Goal: Information Seeking & Learning: Learn about a topic

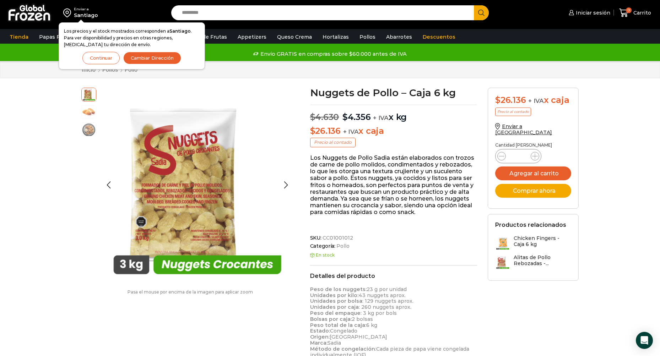
click at [89, 113] on img at bounding box center [89, 111] width 14 height 14
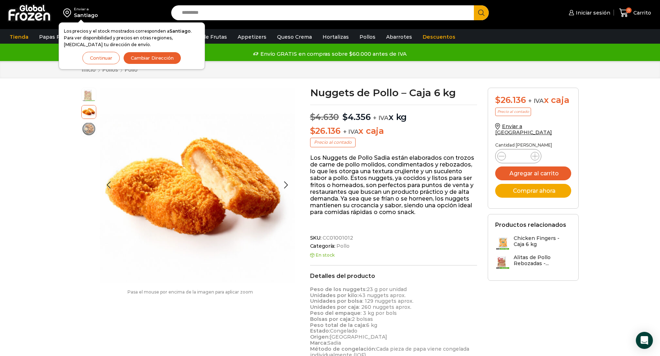
click at [89, 131] on img at bounding box center [89, 129] width 14 height 14
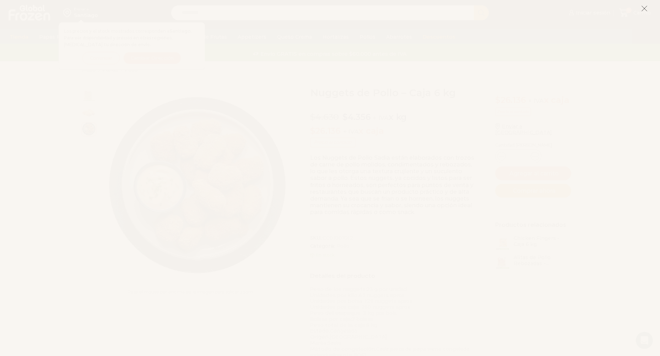
click at [646, 11] on icon at bounding box center [644, 8] width 6 height 6
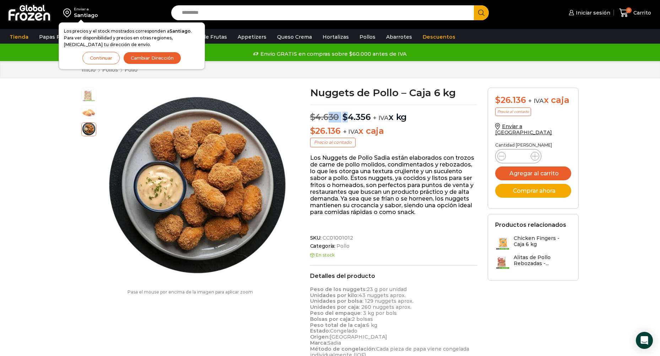
drag, startPoint x: 339, startPoint y: 115, endPoint x: 355, endPoint y: 117, distance: 16.5
click at [348, 115] on p "$ 4.630 Original price was: $4.630. $ 4.356 Current price is: $4.356. + IVA x kg" at bounding box center [393, 114] width 167 height 18
click at [436, 115] on p "$ 4.630 Original price was: $4.630. $ 4.356 Current price is: $4.356. + IVA x kg" at bounding box center [393, 114] width 167 height 18
drag, startPoint x: 349, startPoint y: 118, endPoint x: 370, endPoint y: 119, distance: 20.6
click at [370, 119] on bdi "$ 4.356" at bounding box center [356, 117] width 28 height 10
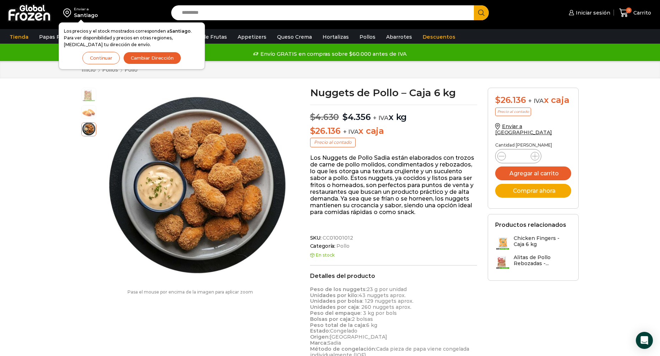
click at [423, 110] on p "$ 4.630 Original price was: $4.630. $ 4.356 Current price is: $4.356. + IVA x kg" at bounding box center [393, 114] width 167 height 18
drag, startPoint x: 440, startPoint y: 104, endPoint x: 409, endPoint y: 97, distance: 31.3
click at [440, 103] on div "Nuggets de Pollo – Caja 6 kg $ 4.630 Original price was: $4.630. $ 4.356 Curren…" at bounding box center [394, 331] width 178 height 487
drag, startPoint x: 385, startPoint y: 117, endPoint x: 407, endPoint y: 117, distance: 22.4
click at [414, 116] on p "$ 4.630 Original price was: $4.630. $ 4.356 Current price is: $4.356. + IVA x kg" at bounding box center [393, 114] width 167 height 18
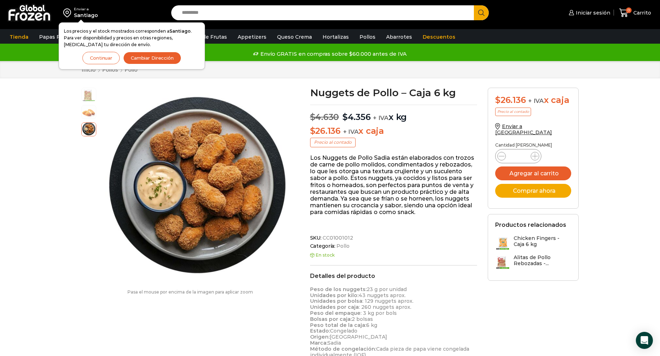
click at [381, 119] on span "+ IVA" at bounding box center [381, 117] width 16 height 7
click at [89, 97] on img at bounding box center [89, 94] width 14 height 14
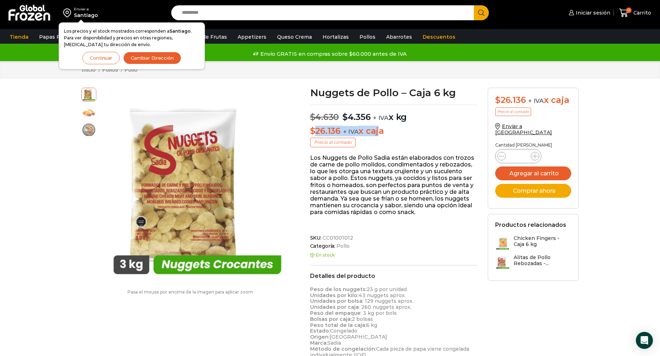
drag, startPoint x: 315, startPoint y: 130, endPoint x: 437, endPoint y: 166, distance: 126.8
click at [378, 132] on p "$ 26.136 + IVA x caja" at bounding box center [393, 131] width 167 height 10
drag, startPoint x: 458, startPoint y: 172, endPoint x: 450, endPoint y: 176, distance: 9.1
click at [458, 172] on p "Los Nuggets de Pollo Sadia están elaborados con trozos de carne de pollo molido…" at bounding box center [393, 184] width 167 height 61
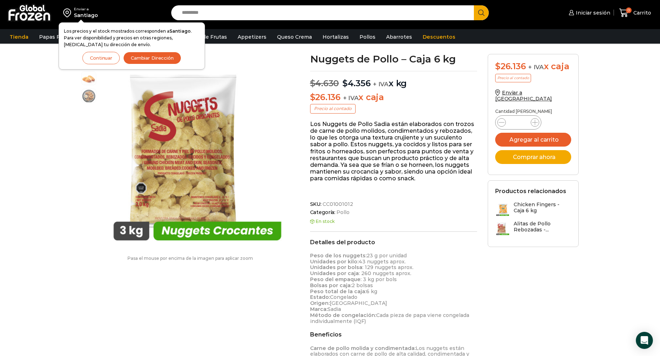
scroll to position [36, 0]
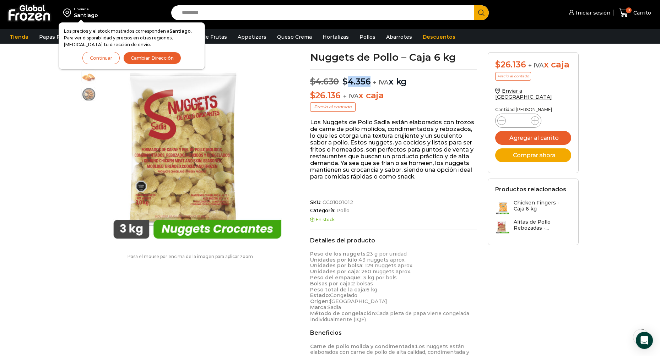
drag, startPoint x: 348, startPoint y: 83, endPoint x: 369, endPoint y: 82, distance: 21.3
click at [369, 82] on bdi "$ 4.356" at bounding box center [356, 81] width 28 height 10
click at [418, 165] on p "Los Nuggets de Pollo Sadia están elaborados con trozos de carne de pollo molido…" at bounding box center [393, 149] width 167 height 61
click at [86, 93] on img at bounding box center [89, 93] width 14 height 14
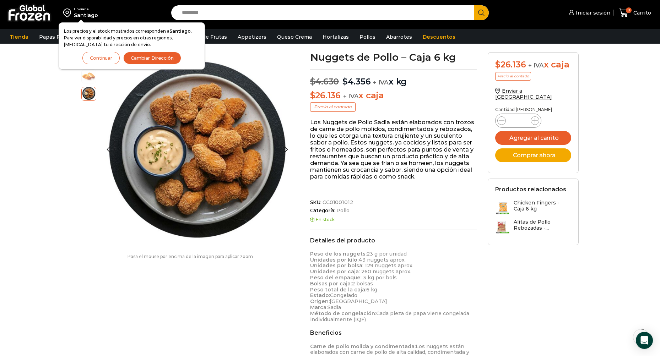
click at [86, 77] on img at bounding box center [89, 76] width 14 height 14
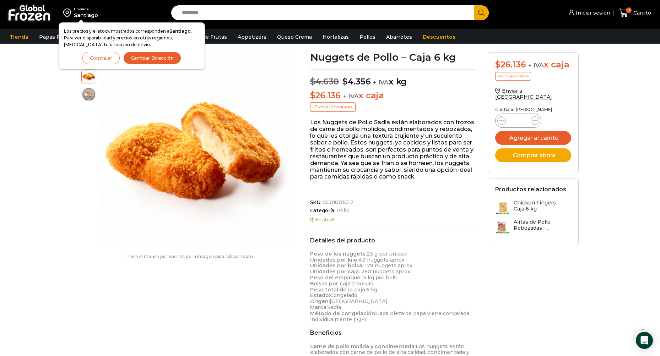
click at [94, 57] on button "Continuar" at bounding box center [100, 58] width 37 height 12
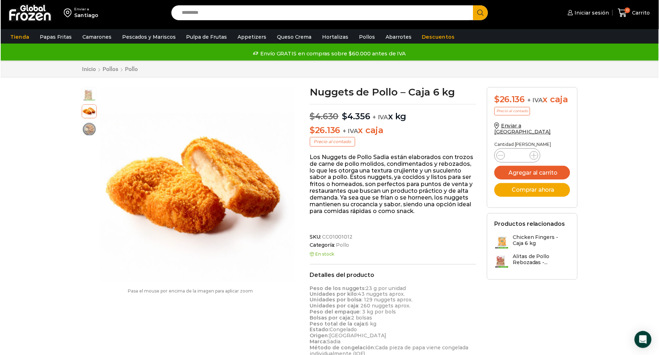
scroll to position [0, 0]
